Goal: Transaction & Acquisition: Purchase product/service

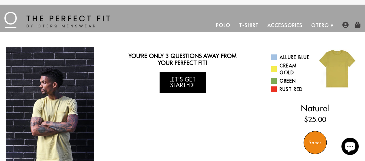
click at [178, 80] on link "Let's Get Started!" at bounding box center [183, 82] width 46 height 21
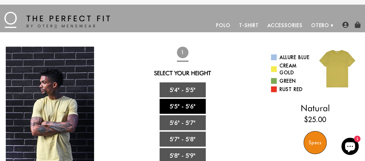
click at [179, 105] on link "5'5" - 5'6"" at bounding box center [183, 106] width 46 height 15
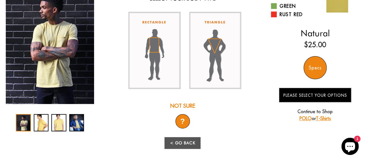
scroll to position [82, 0]
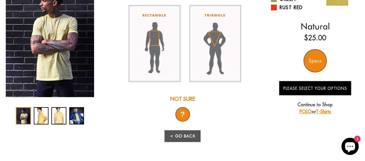
click at [181, 99] on div "Not Sure" at bounding box center [182, 99] width 117 height 8
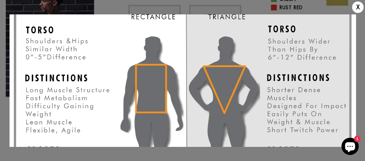
scroll to position [0, 0]
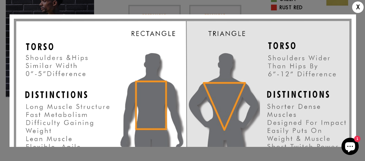
click at [222, 88] on img at bounding box center [183, 139] width 338 height 241
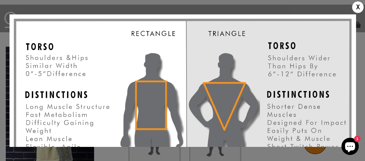
click at [220, 95] on img at bounding box center [183, 139] width 338 height 241
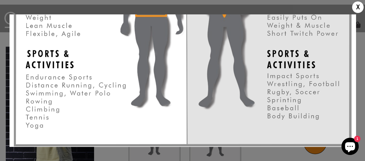
scroll to position [114, 0]
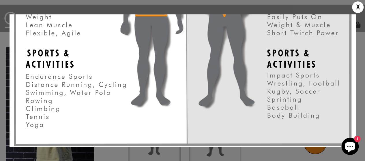
click at [355, 9] on div "X" at bounding box center [358, 7] width 12 height 12
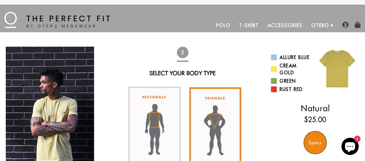
click at [215, 121] on img at bounding box center [215, 126] width 52 height 77
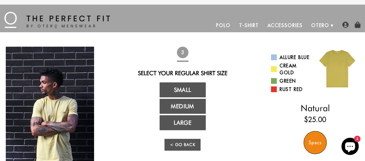
click at [248, 109] on div "You Wearing The Natural T-Shirt You're only 3 questions away from your perfect …" at bounding box center [183, 127] width 354 height 160
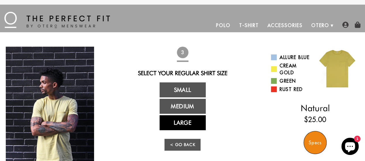
click at [181, 122] on link "Large" at bounding box center [183, 123] width 46 height 15
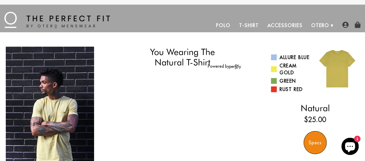
select select "55-56"
select select "triangle"
select select "L"
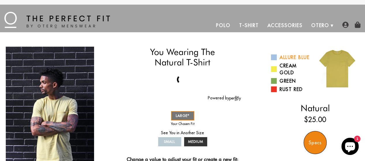
click at [273, 57] on span at bounding box center [274, 58] width 6 height 6
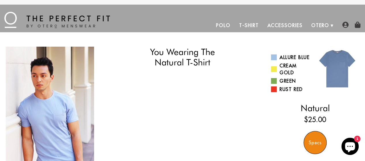
select select "55-56"
select select "triangle"
select select "L"
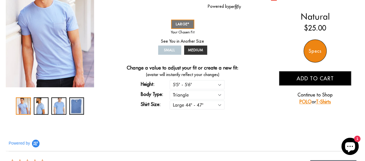
scroll to position [92, 0]
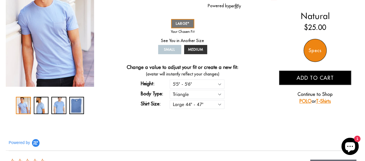
click at [313, 77] on span "Add to cart" at bounding box center [315, 78] width 37 height 7
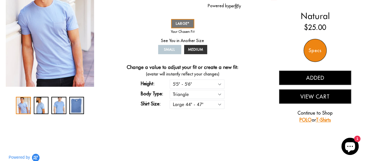
click at [313, 94] on button "View Cart" at bounding box center [315, 97] width 72 height 14
click at [270, 40] on div "You Wearing The Natural T-Shirt You're only 3 questions away from your perfect …" at bounding box center [183, 41] width 354 height 175
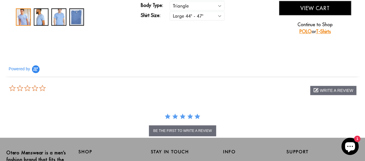
scroll to position [148, 0]
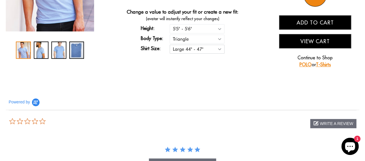
click at [220, 48] on select "Small 36" - 39" Medium 40" - 43" Large 44" - 47"" at bounding box center [197, 49] width 55 height 9
click at [220, 39] on select "Rectangle Triangle" at bounding box center [197, 39] width 55 height 9
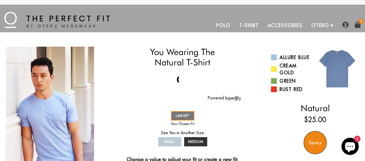
click at [281, 23] on link "Accessories" at bounding box center [285, 25] width 44 height 14
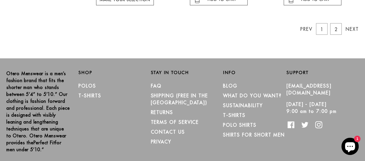
scroll to position [644, 0]
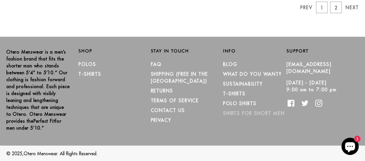
click at [243, 113] on link "Shirts for Short Men" at bounding box center [254, 114] width 62 height 6
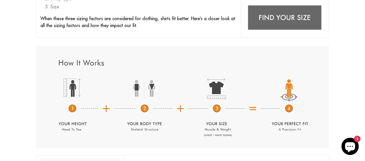
scroll to position [225, 0]
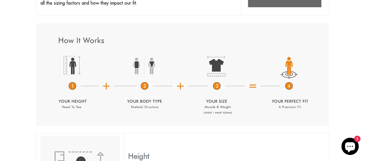
click at [216, 72] on img at bounding box center [182, 74] width 293 height 103
